Goal: Task Accomplishment & Management: Manage account settings

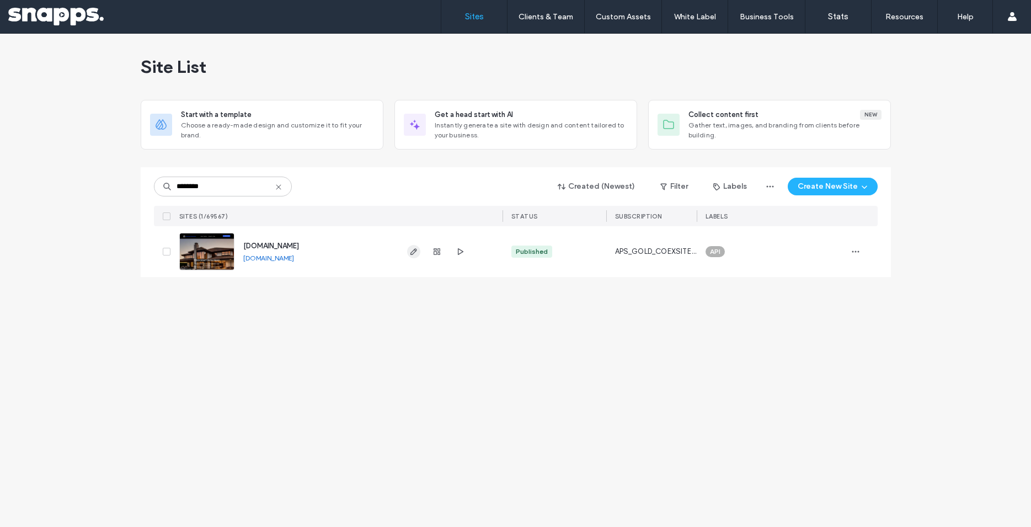
type input "********"
click at [414, 254] on icon "button" at bounding box center [413, 251] width 9 height 9
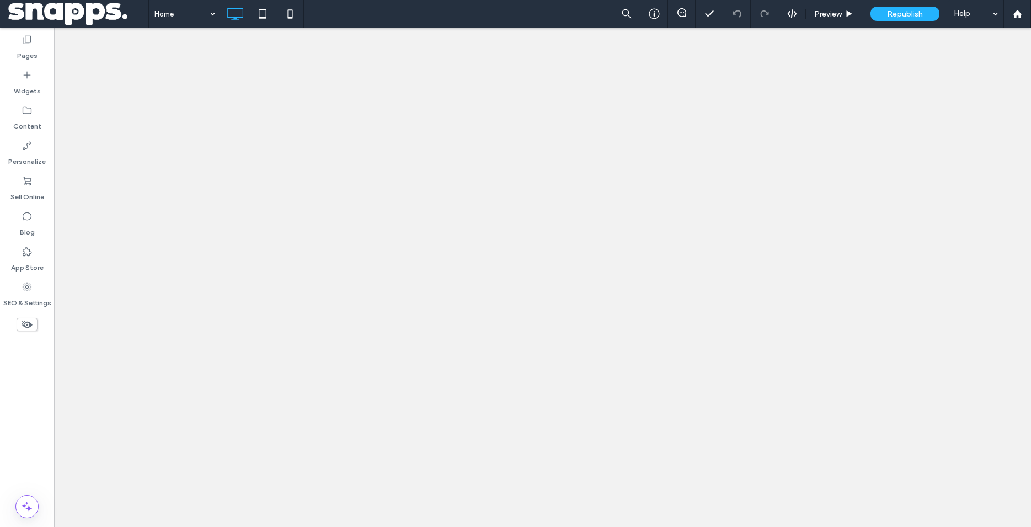
click at [23, 46] on label "Pages" at bounding box center [27, 52] width 20 height 15
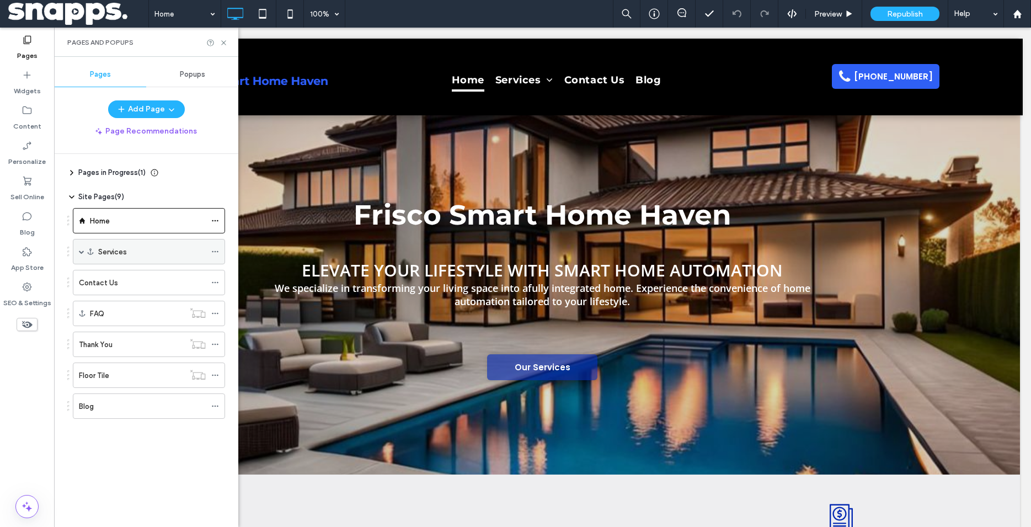
click at [214, 253] on icon at bounding box center [215, 252] width 8 height 8
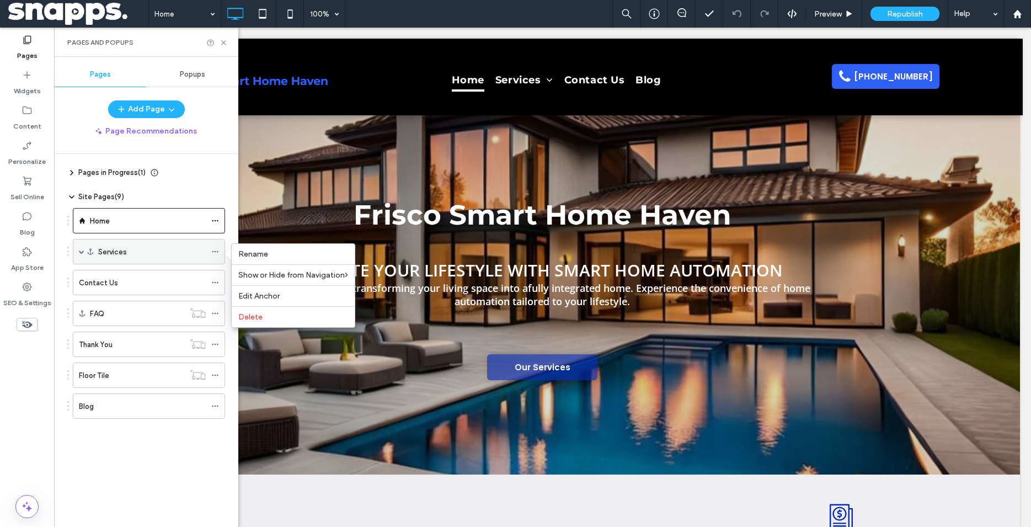
click at [212, 252] on use at bounding box center [215, 252] width 6 height 2
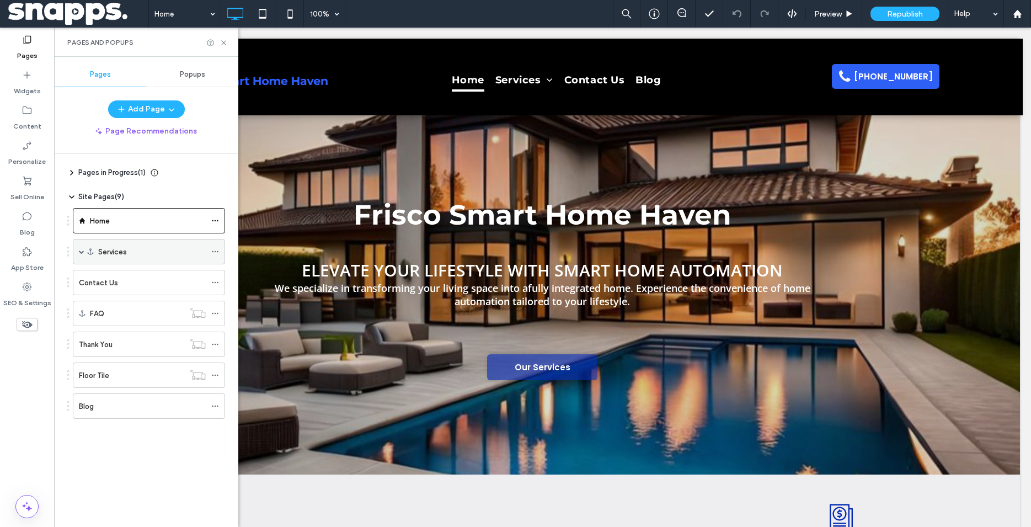
click at [81, 251] on span at bounding box center [82, 252] width 6 height 6
click at [113, 375] on div "Floor Tile" at bounding box center [131, 376] width 105 height 12
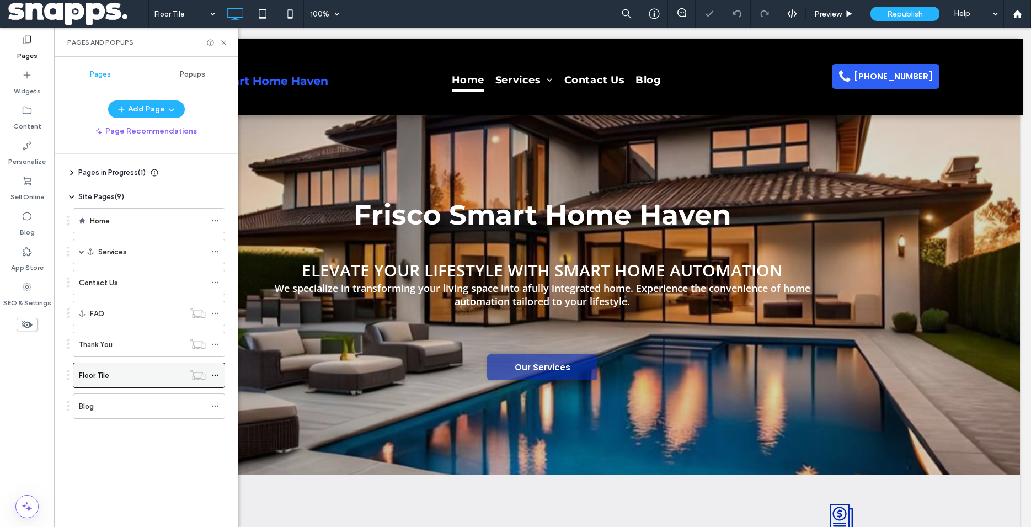
click at [211, 374] on icon at bounding box center [215, 375] width 8 height 8
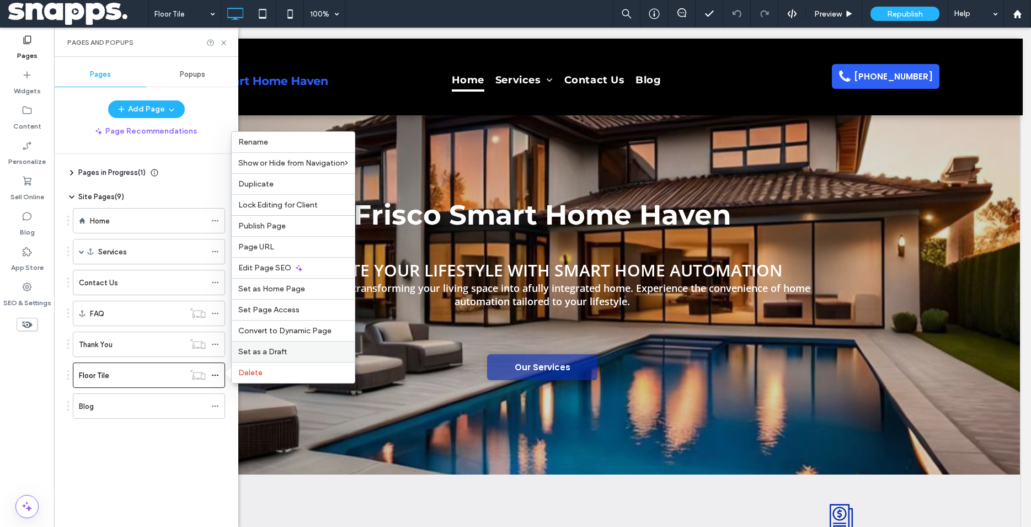
click at [294, 353] on label "Set as a Draft" at bounding box center [293, 351] width 110 height 9
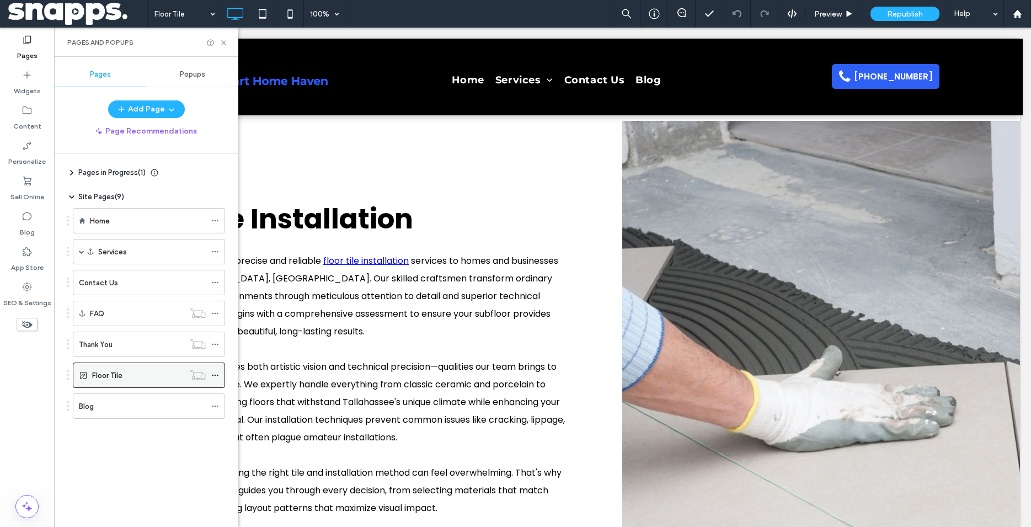
click at [212, 377] on icon at bounding box center [215, 375] width 8 height 8
click at [905, 15] on span "Republish" at bounding box center [905, 13] width 36 height 9
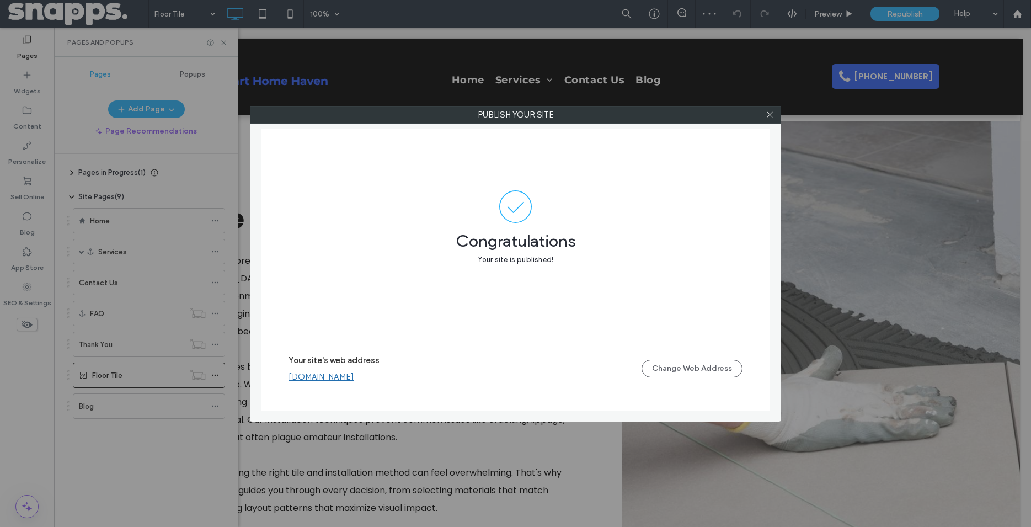
click at [327, 380] on link "www.friscosmarthome.com" at bounding box center [322, 377] width 66 height 10
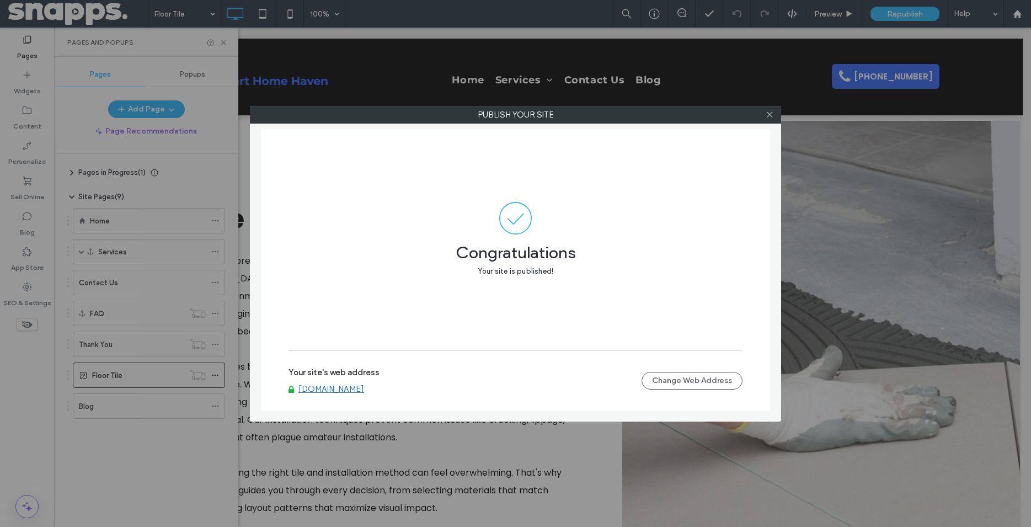
click at [219, 384] on div "Publish your site Congratulations Your site is published! Your site's web addre…" at bounding box center [515, 263] width 1031 height 527
click at [232, 379] on div "Publish your site Congratulations Your site is published! Your site's web addre…" at bounding box center [515, 263] width 1031 height 527
click at [769, 119] on span at bounding box center [770, 115] width 8 height 17
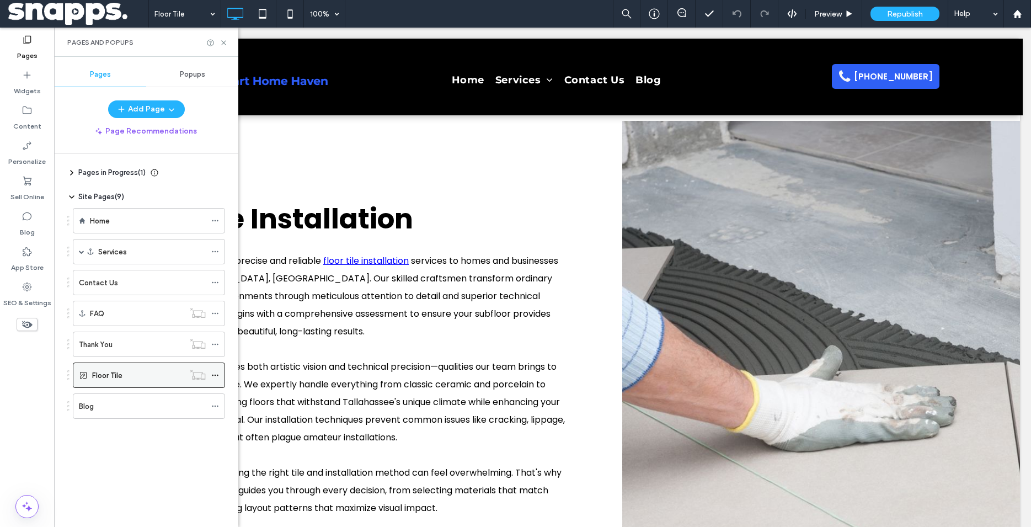
click at [212, 375] on use at bounding box center [215, 376] width 6 height 2
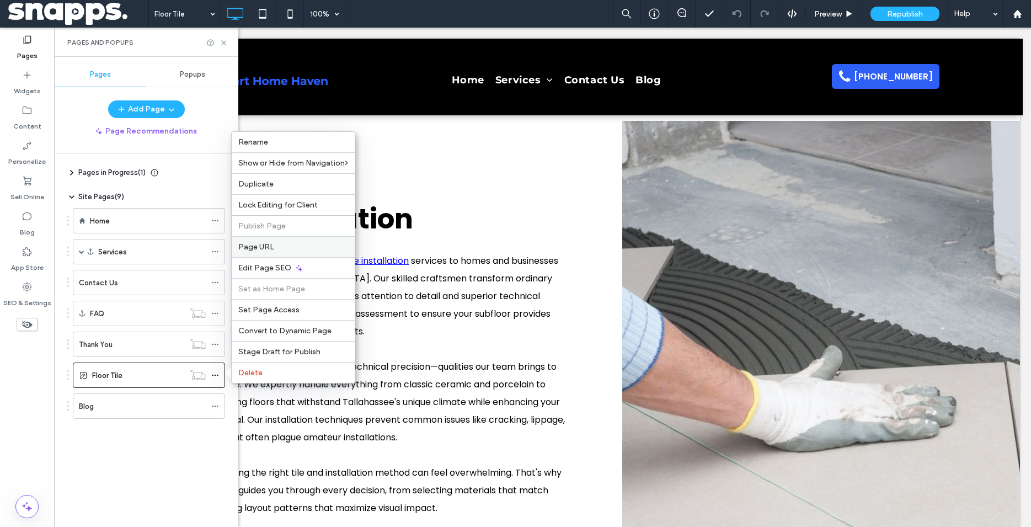
click at [277, 247] on label "Page URL" at bounding box center [293, 246] width 110 height 9
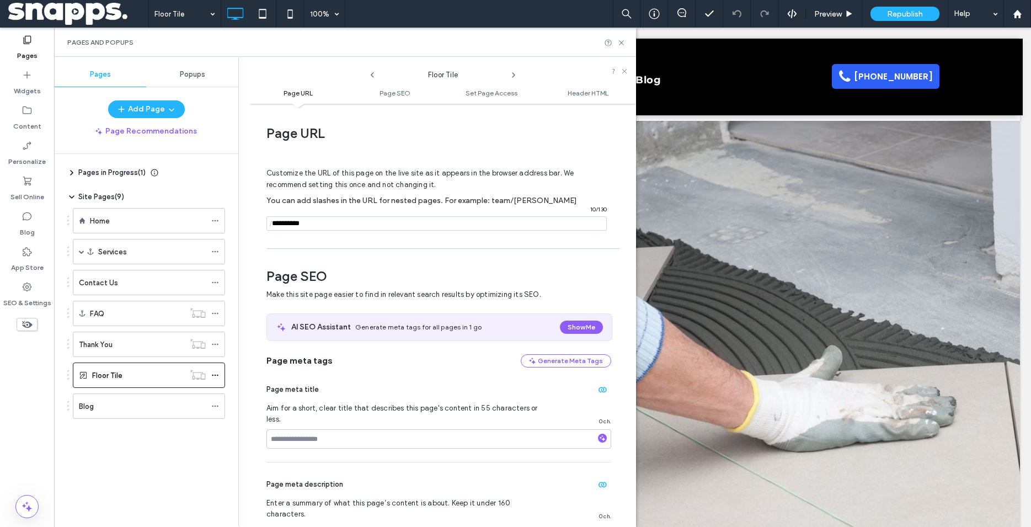
scroll to position [6, 0]
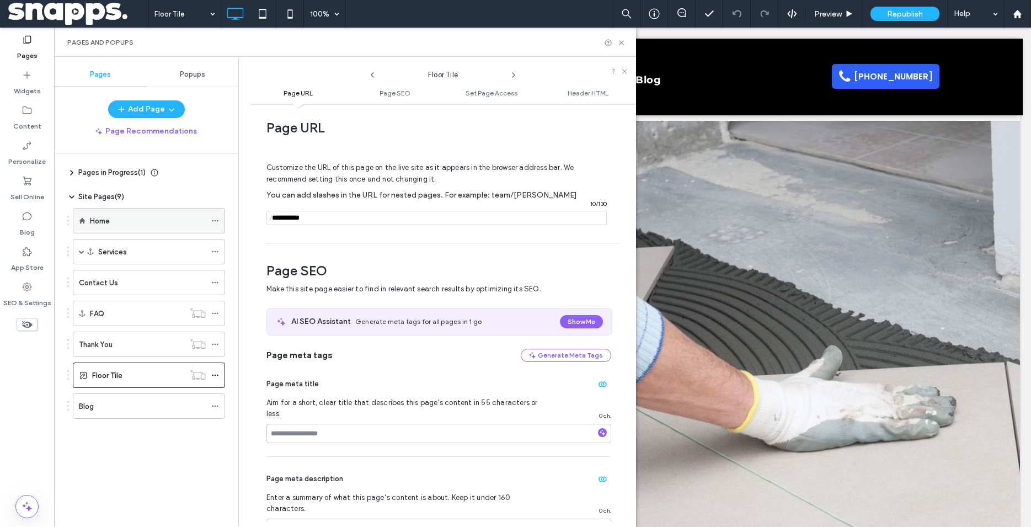
drag, startPoint x: 321, startPoint y: 219, endPoint x: 207, endPoint y: 218, distance: 114.2
click at [267, 218] on input "notEmpty" at bounding box center [437, 218] width 341 height 14
click at [620, 41] on use at bounding box center [621, 42] width 4 height 4
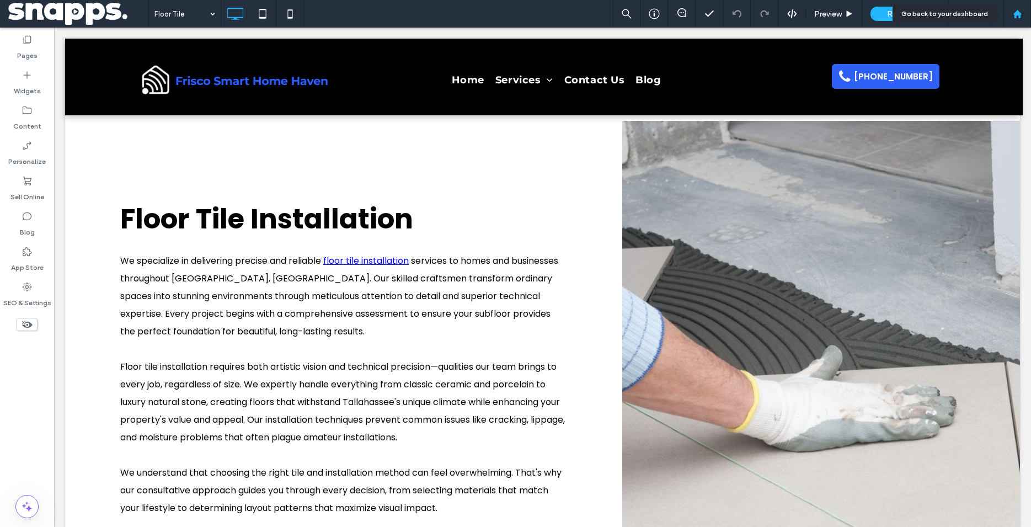
click at [1027, 14] on div at bounding box center [1017, 13] width 26 height 9
